Goal: Check status: Check status

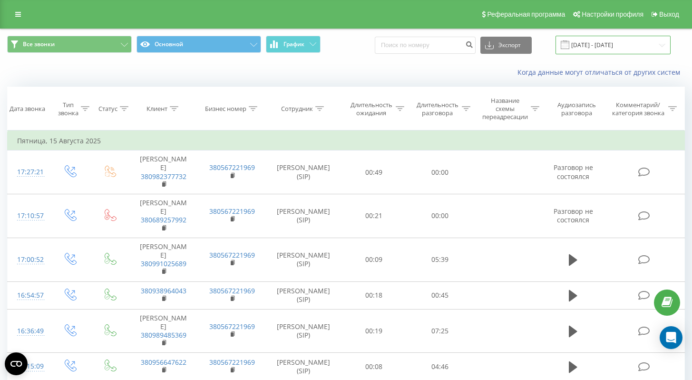
click at [591, 45] on input "15.07.2025 - 15.08.2025" at bounding box center [613, 45] width 115 height 19
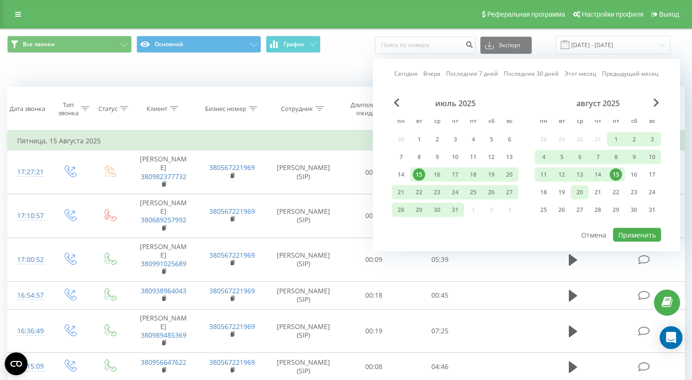
click at [581, 192] on div "20" at bounding box center [580, 192] width 12 height 12
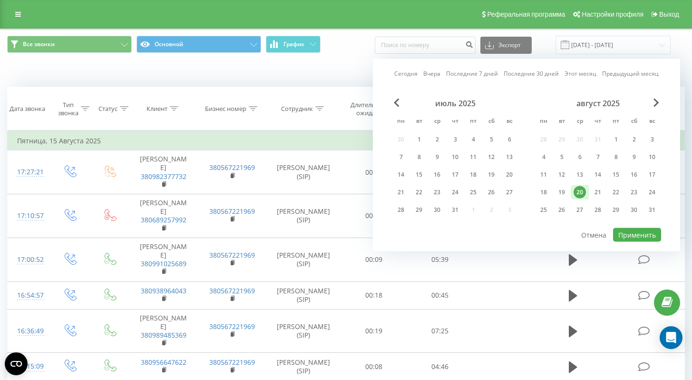
click at [581, 192] on div "20" at bounding box center [580, 192] width 12 height 12
click at [642, 237] on button "Применить" at bounding box center [637, 235] width 48 height 14
type input "[DATE] - [DATE]"
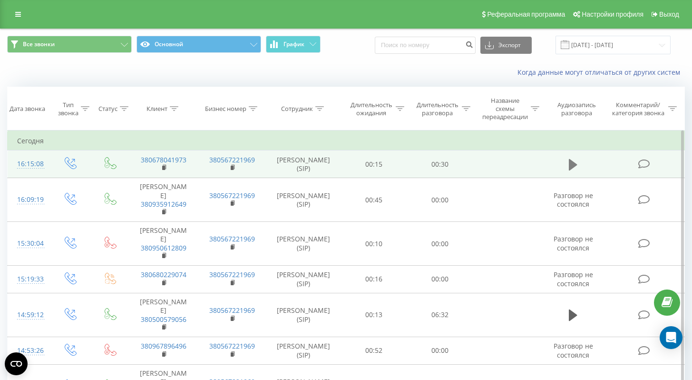
click at [571, 168] on icon at bounding box center [573, 164] width 9 height 11
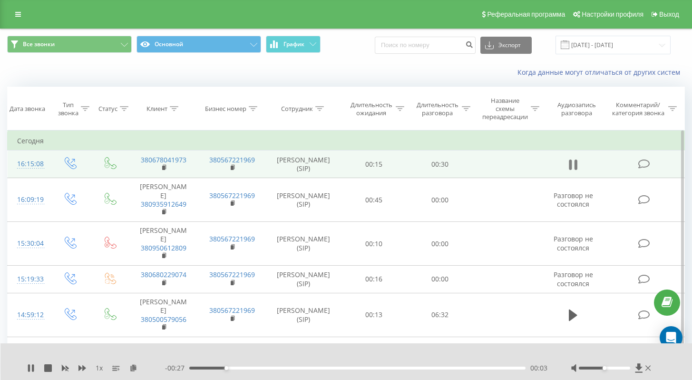
click at [575, 166] on icon at bounding box center [576, 164] width 3 height 10
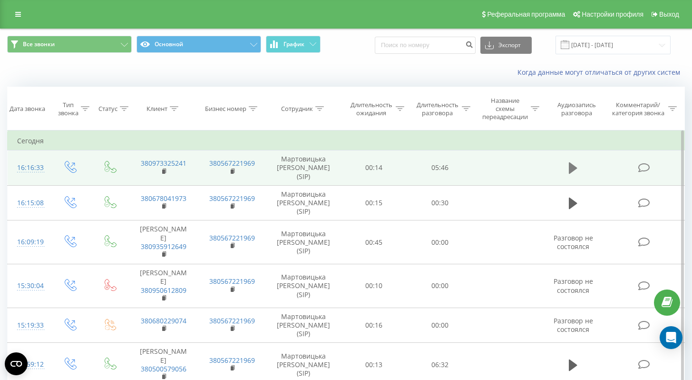
click at [574, 165] on icon at bounding box center [573, 167] width 9 height 11
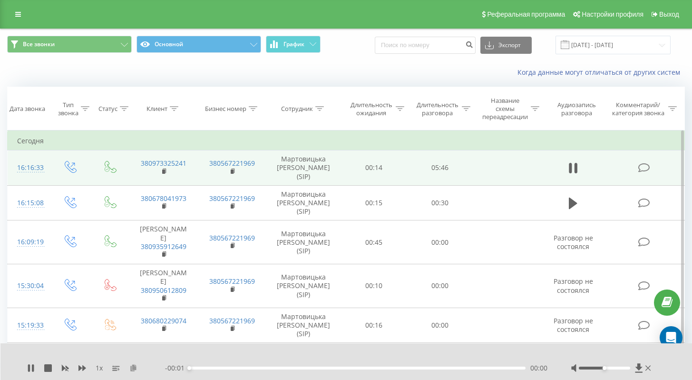
click at [137, 368] on icon at bounding box center [133, 367] width 8 height 7
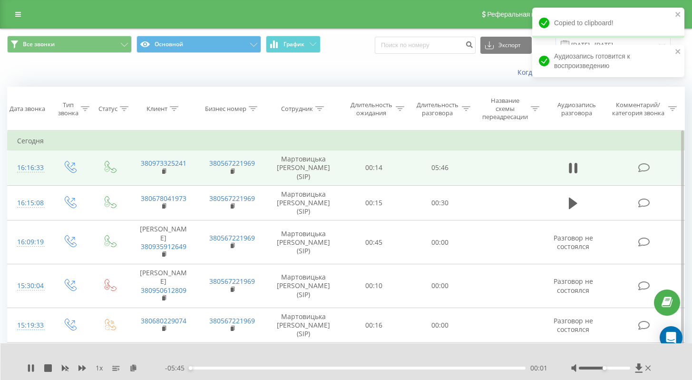
click at [25, 364] on div "1 x - 05:45 00:01 00:01" at bounding box center [346, 361] width 692 height 37
click at [28, 368] on icon at bounding box center [29, 368] width 2 height 8
